Goal: Task Accomplishment & Management: Manage account settings

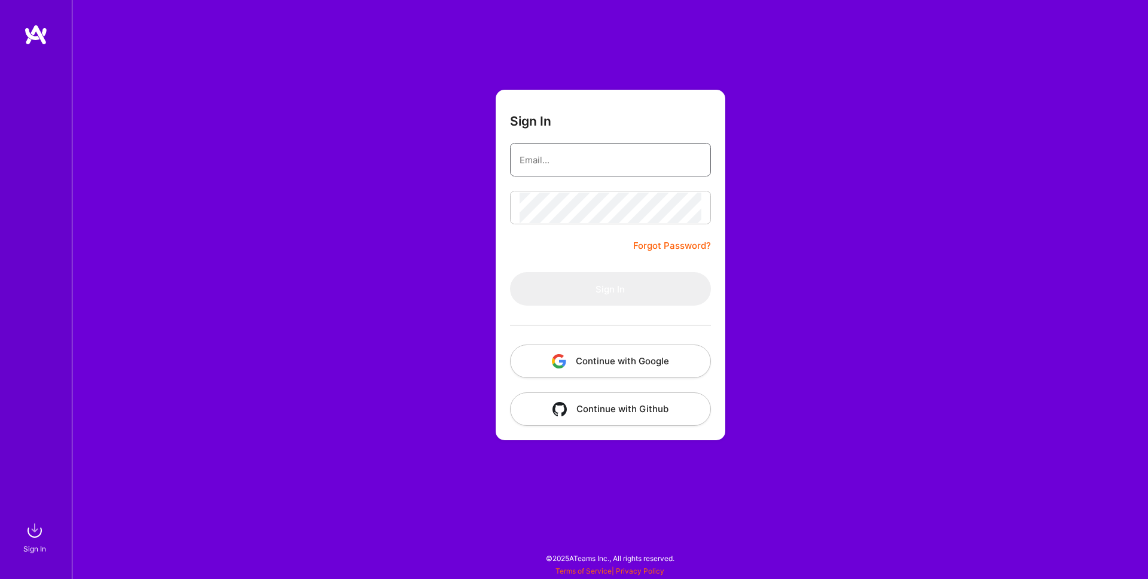
type input "[PERSON_NAME][EMAIL_ADDRESS][PERSON_NAME][DOMAIN_NAME]"
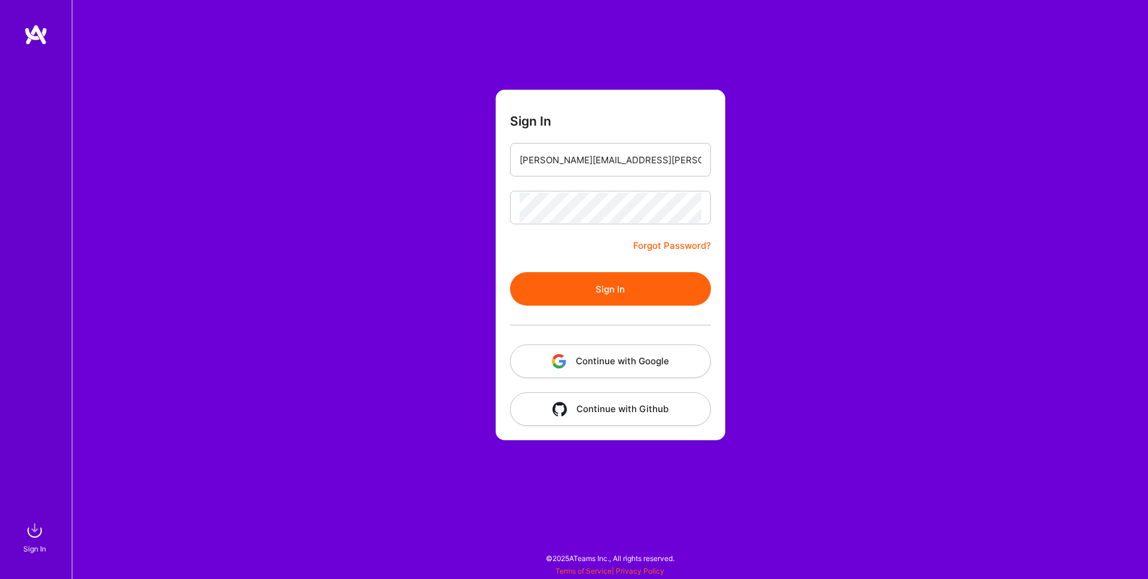
click at [599, 292] on button "Sign In" at bounding box center [610, 288] width 201 height 33
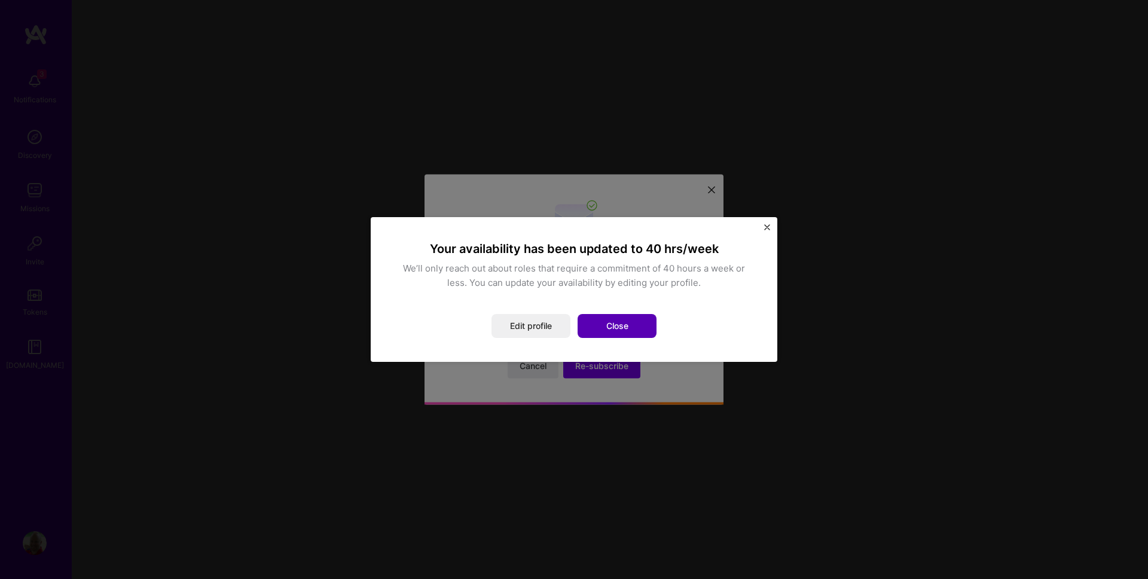
click at [624, 325] on button "Close" at bounding box center [617, 326] width 79 height 24
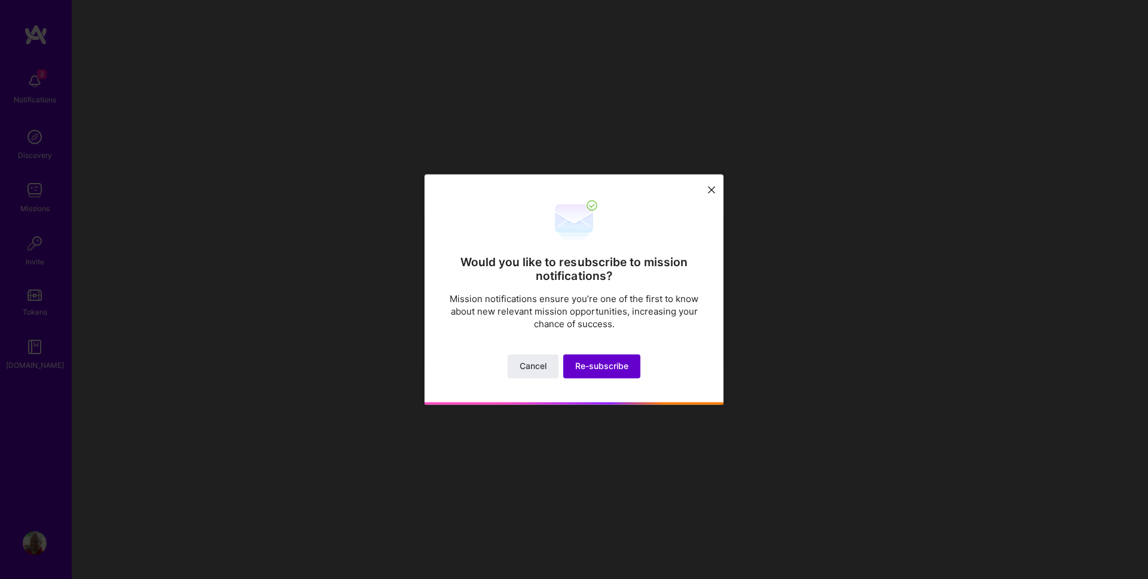
click at [609, 367] on span "Re-subscribe" at bounding box center [601, 367] width 53 height 12
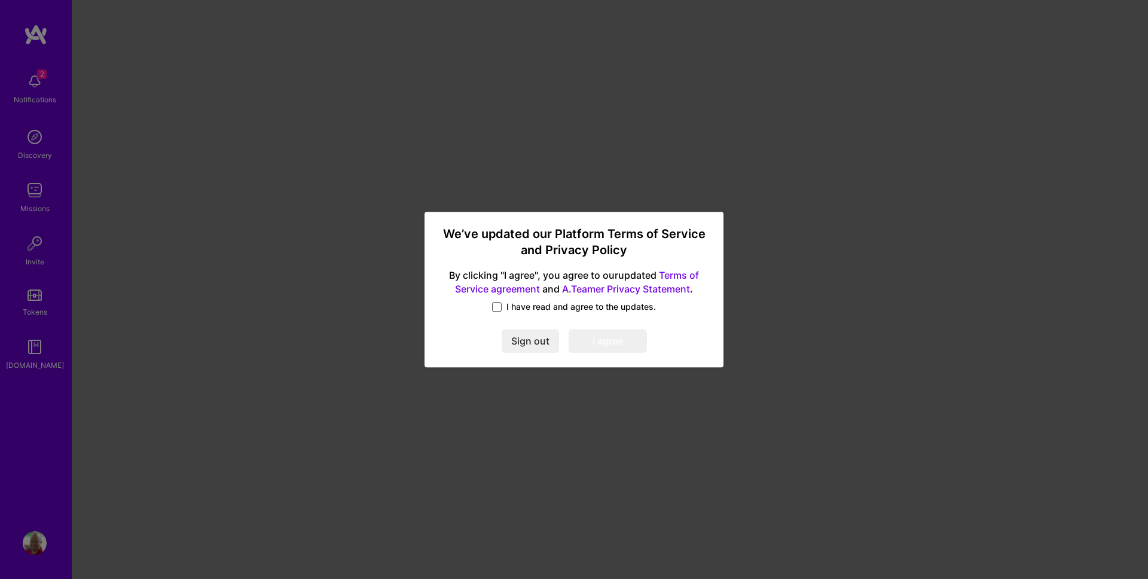
click at [497, 307] on span at bounding box center [497, 307] width 10 height 10
click at [0, 0] on input "I have read and agree to the updates." at bounding box center [0, 0] width 0 height 0
click at [605, 337] on button "I agree" at bounding box center [608, 341] width 78 height 24
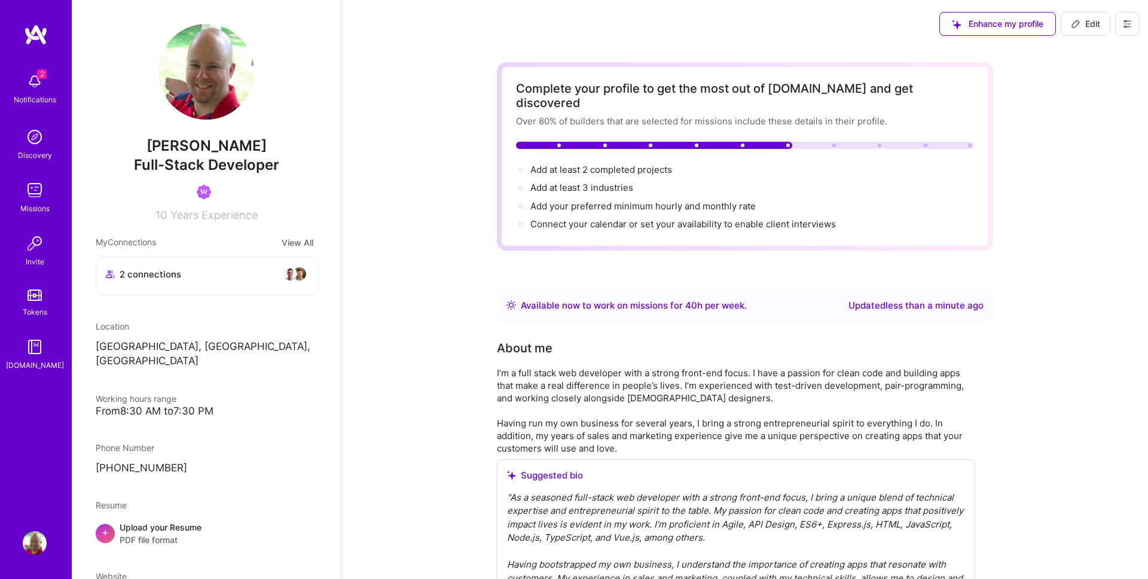
click at [38, 88] on img at bounding box center [35, 81] width 24 height 24
click at [37, 143] on img at bounding box center [35, 137] width 24 height 24
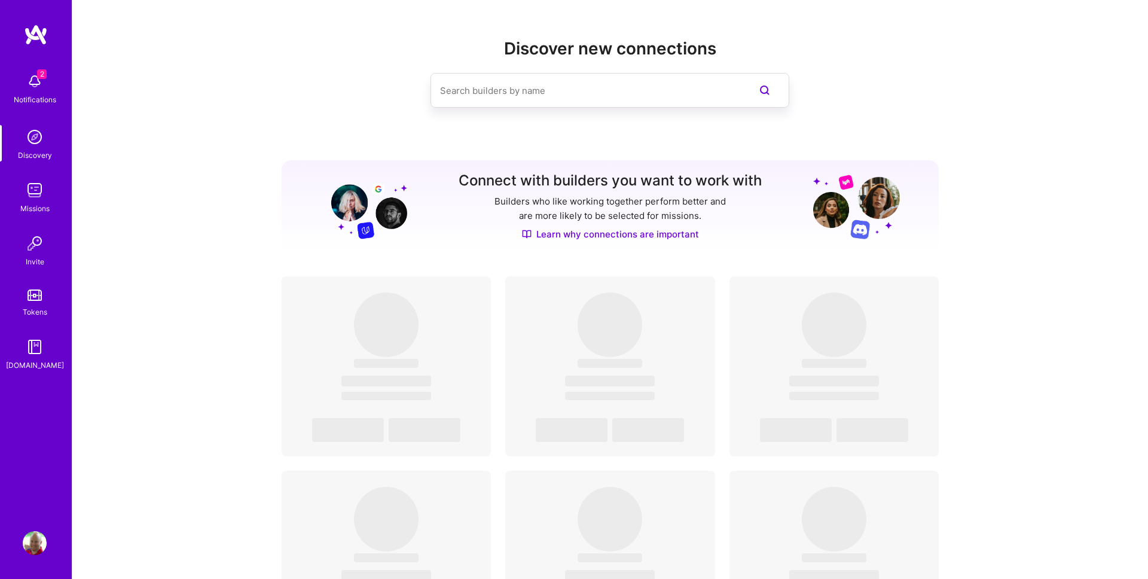
scroll to position [8, 0]
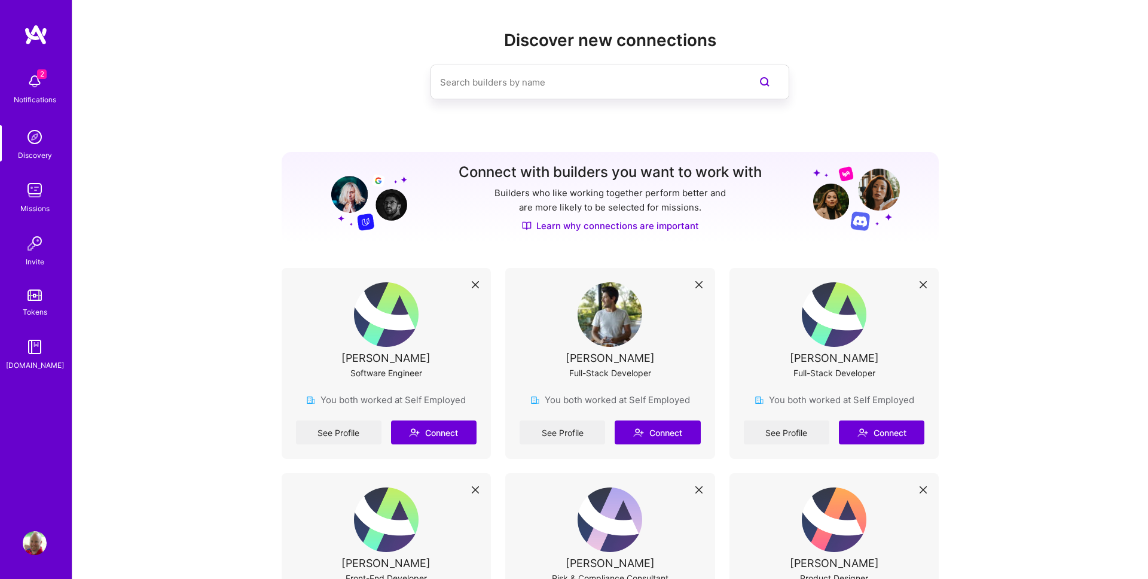
click at [36, 194] on img at bounding box center [35, 190] width 24 height 24
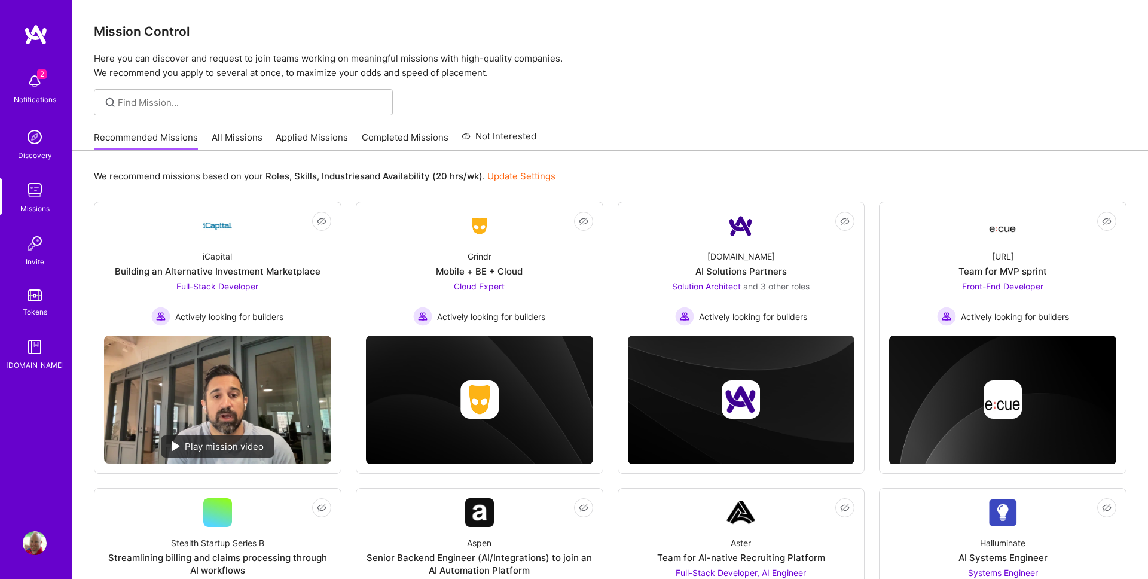
click at [212, 135] on link "All Missions" at bounding box center [237, 141] width 51 height 20
